Goal: Check status: Check status

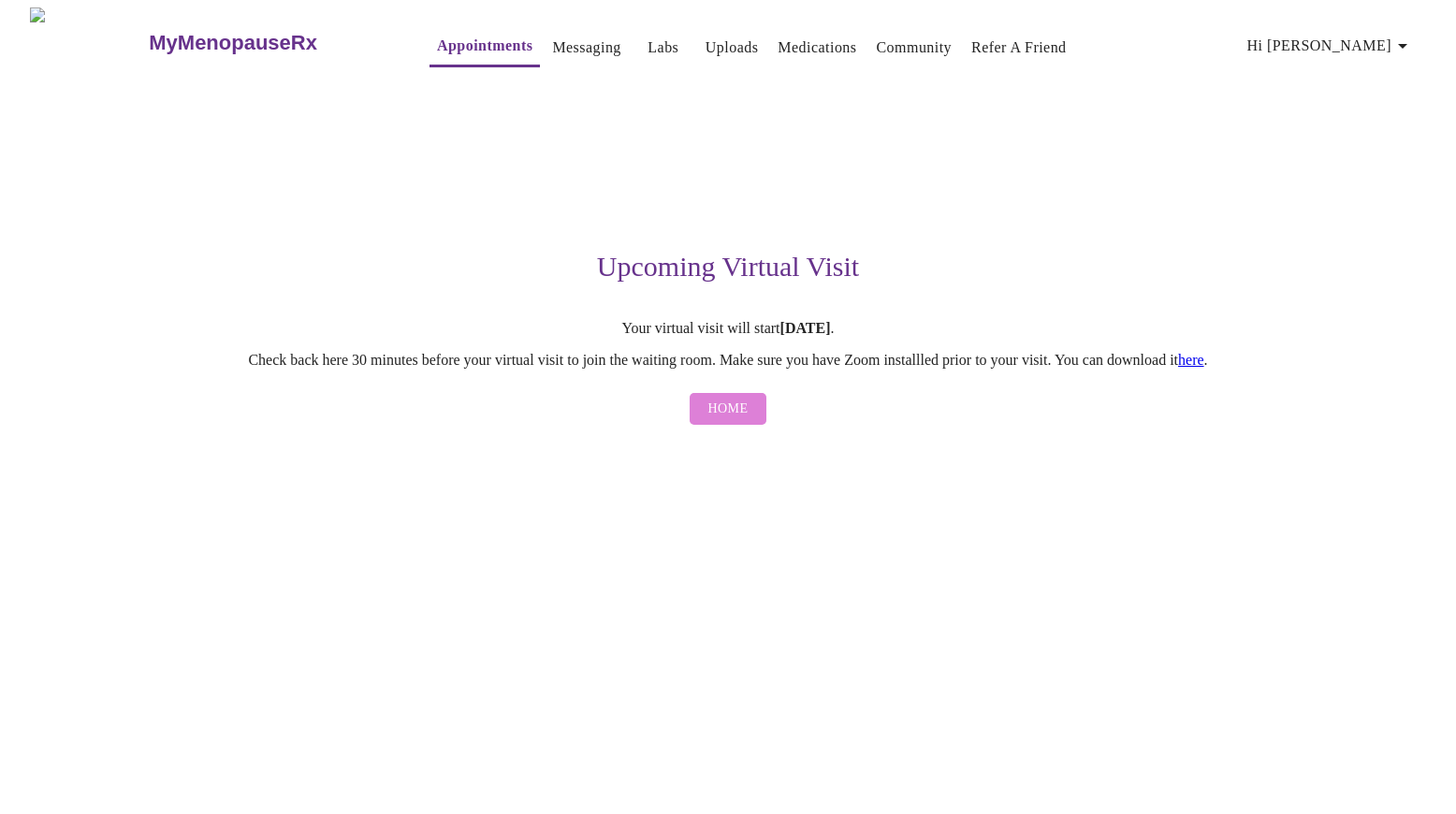
click at [740, 420] on span "Home" at bounding box center [728, 409] width 40 height 24
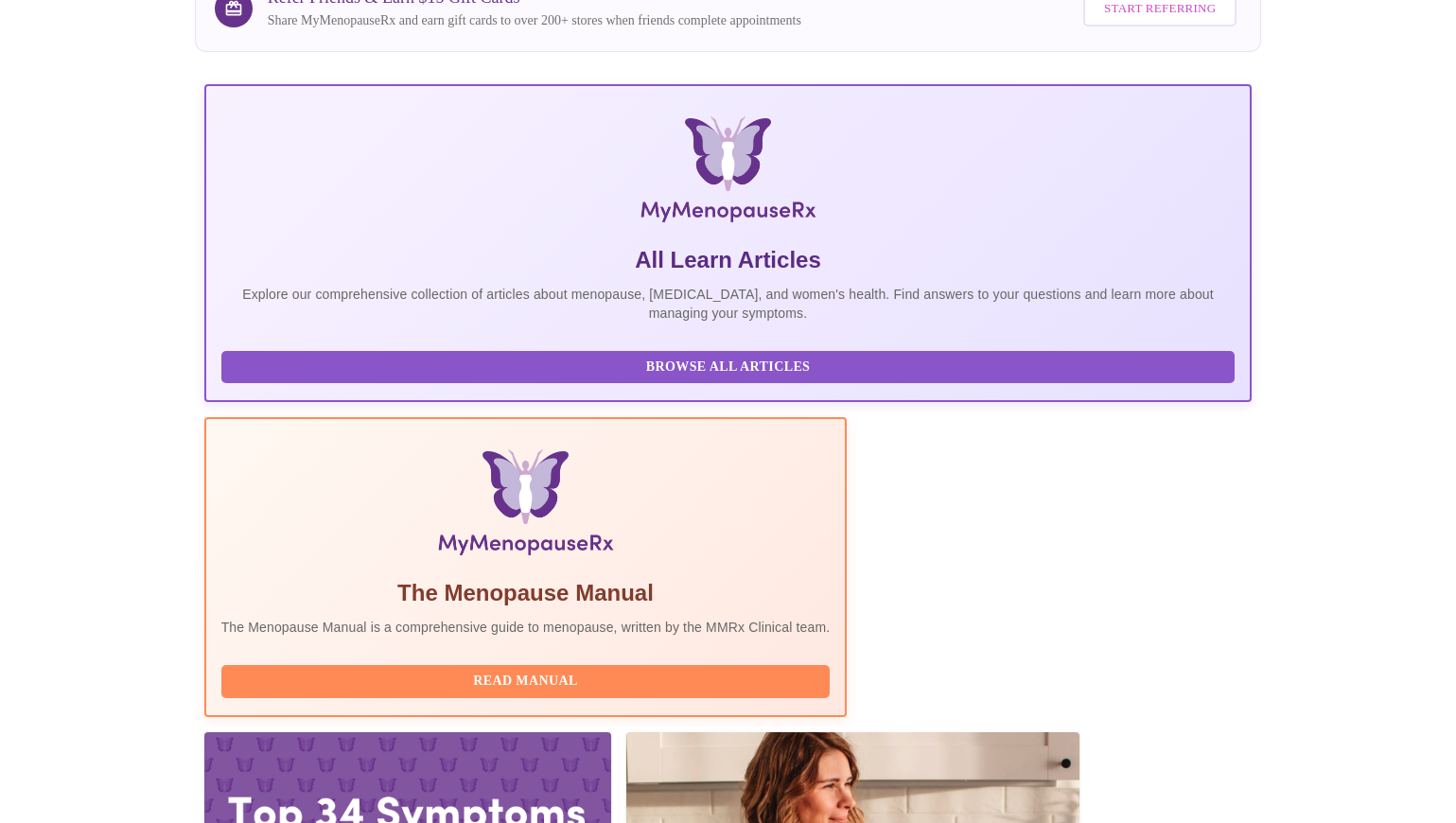
scroll to position [267, 0]
